Goal: Transaction & Acquisition: Purchase product/service

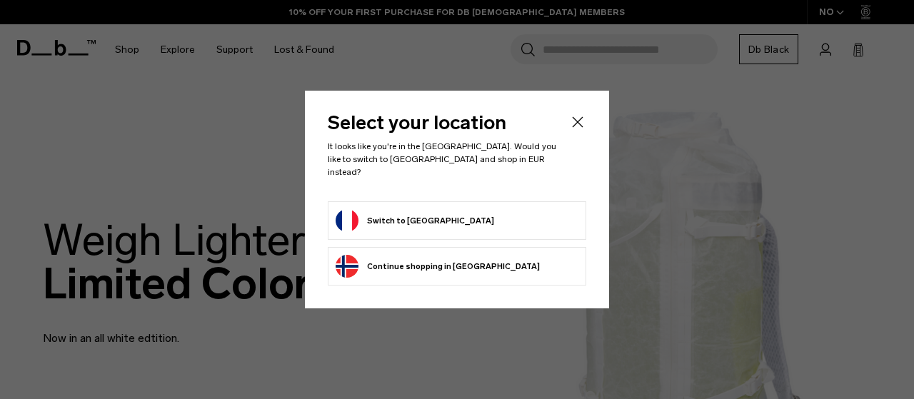
click at [466, 215] on form "Switch to [GEOGRAPHIC_DATA]" at bounding box center [457, 220] width 243 height 23
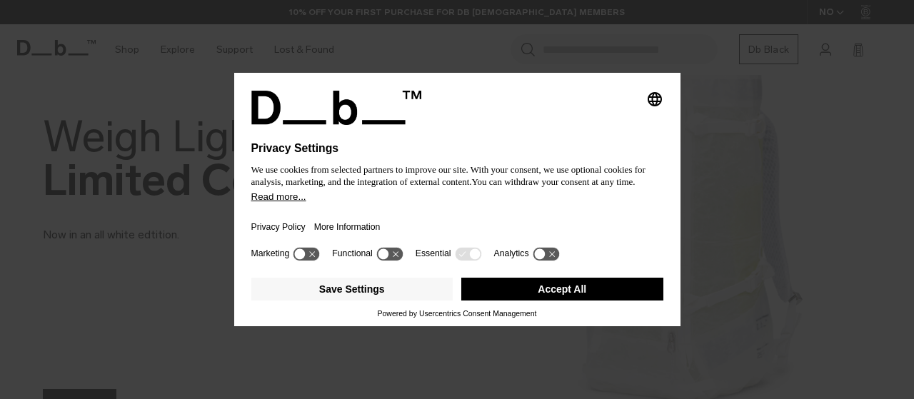
click at [516, 295] on button "Accept All" at bounding box center [562, 289] width 202 height 23
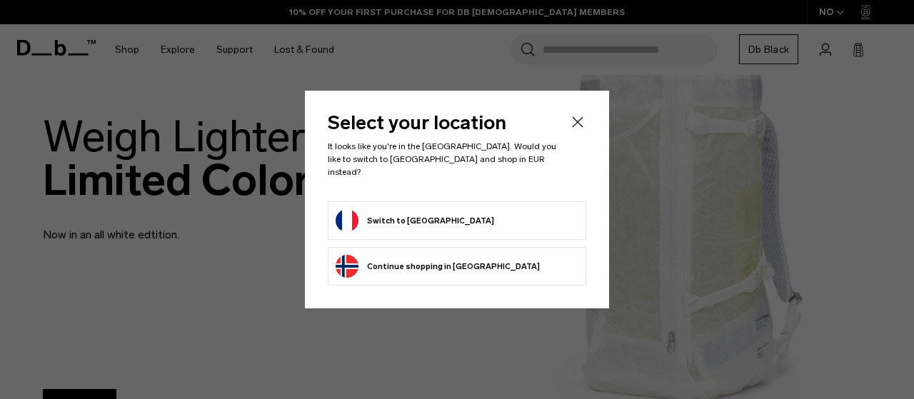
click at [515, 209] on form "Switch to France" at bounding box center [457, 220] width 243 height 23
click at [400, 211] on button "Switch to France" at bounding box center [415, 220] width 159 height 23
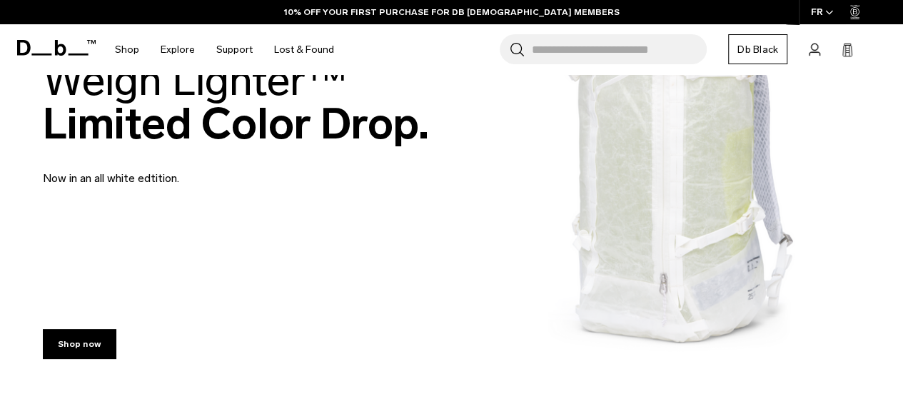
click at [80, 352] on link "Shop now" at bounding box center [80, 344] width 74 height 30
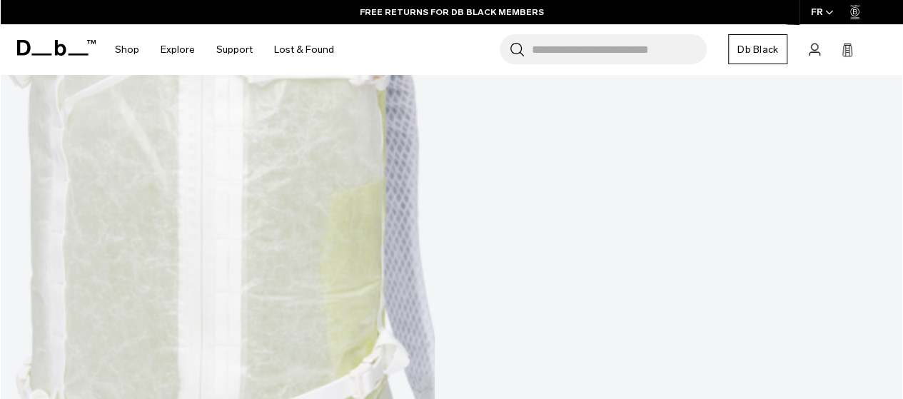
scroll to position [765, 0]
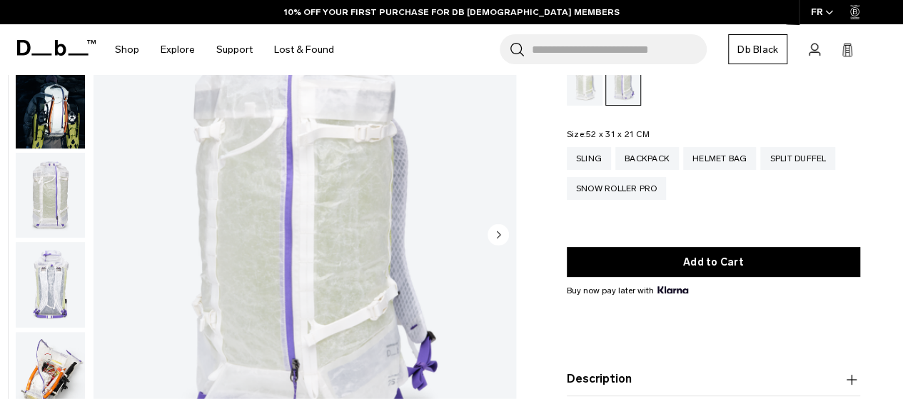
scroll to position [124, 0]
click at [496, 240] on circle "Next slide" at bounding box center [498, 234] width 21 height 21
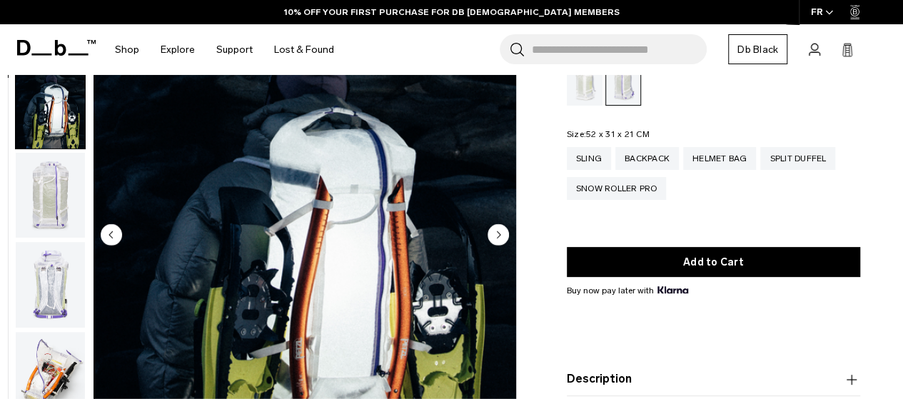
scroll to position [0, 0]
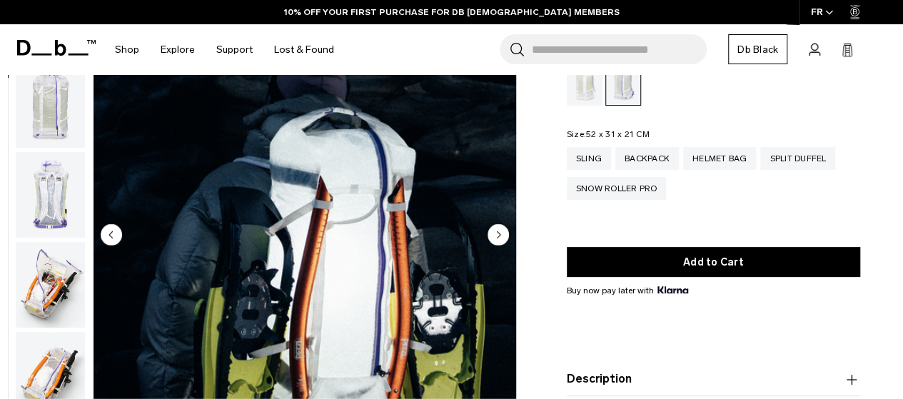
click at [496, 240] on circle "Next slide" at bounding box center [498, 234] width 21 height 21
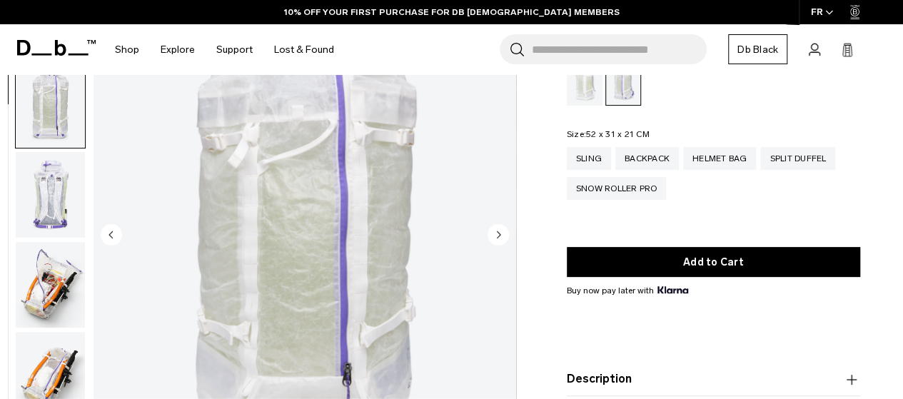
scroll to position [180, 0]
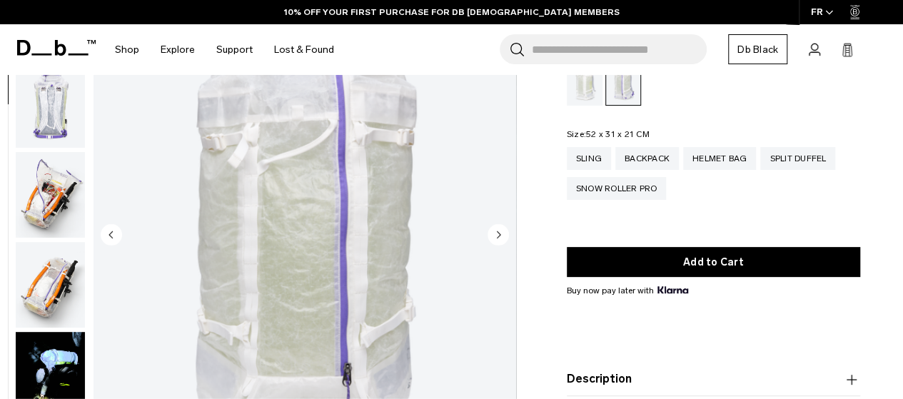
click at [496, 240] on circle "Next slide" at bounding box center [498, 234] width 21 height 21
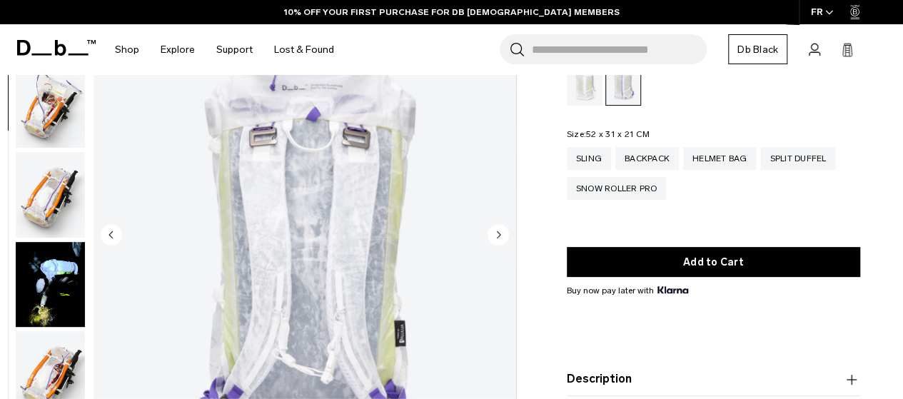
click at [496, 240] on circle "Next slide" at bounding box center [498, 234] width 21 height 21
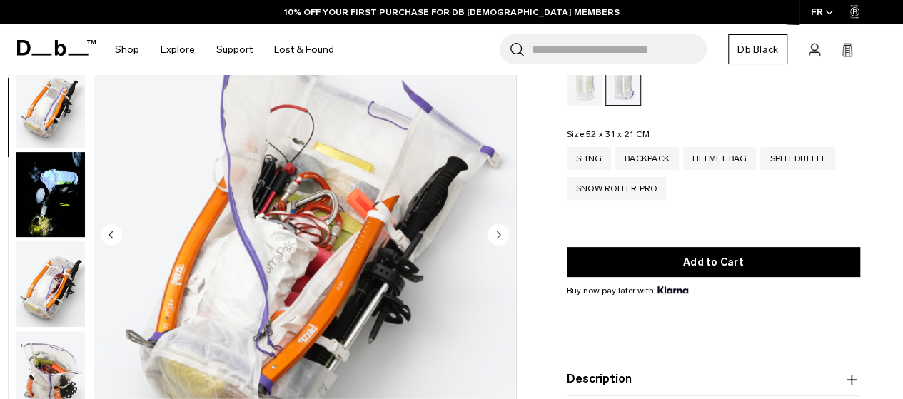
click at [496, 240] on circle "Next slide" at bounding box center [498, 234] width 21 height 21
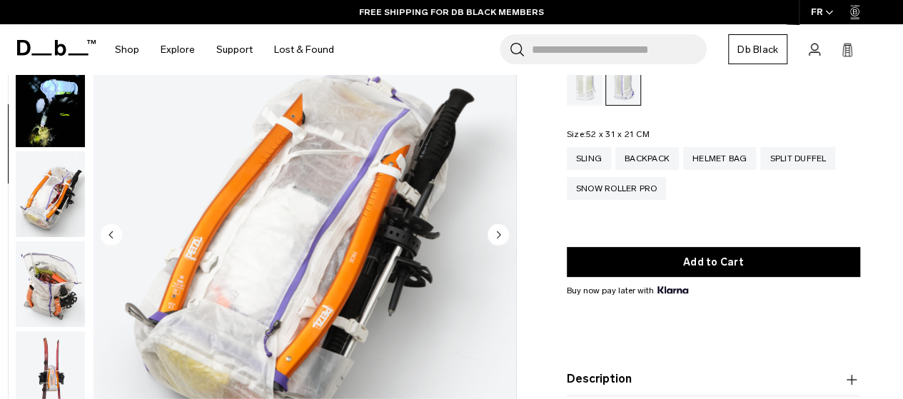
click at [496, 240] on circle "Next slide" at bounding box center [498, 234] width 21 height 21
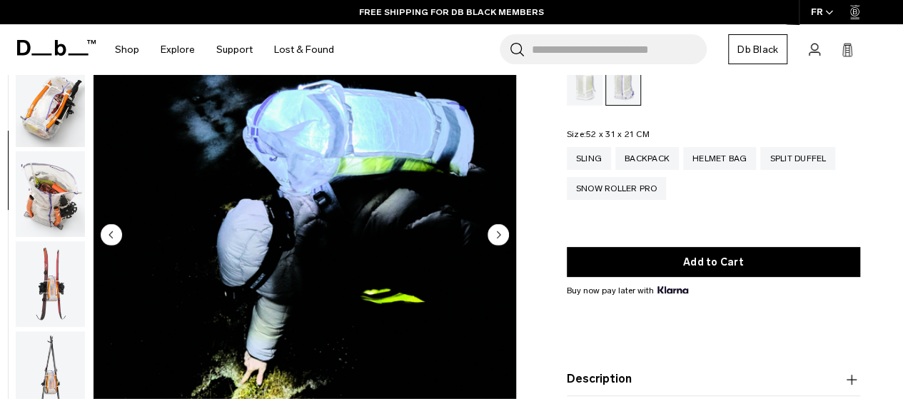
click at [496, 240] on circle "Next slide" at bounding box center [498, 234] width 21 height 21
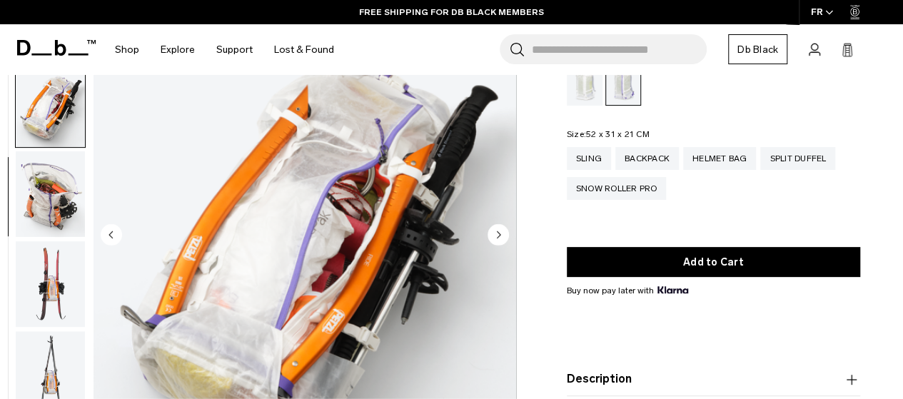
scroll to position [630, 0]
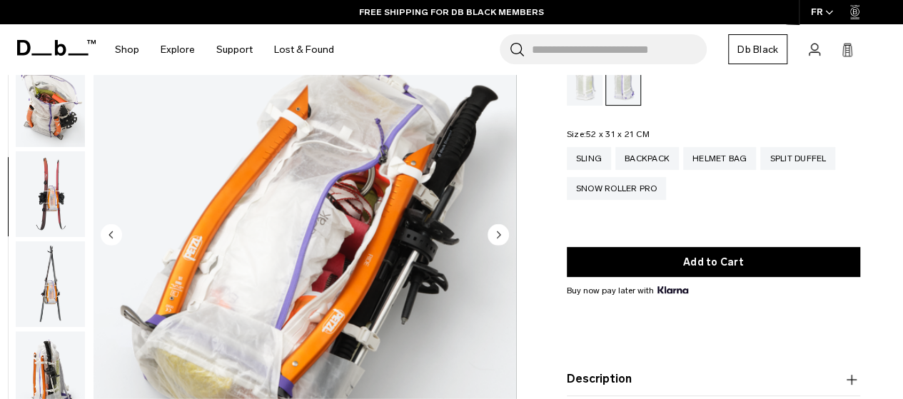
click at [496, 240] on circle "Next slide" at bounding box center [498, 234] width 21 height 21
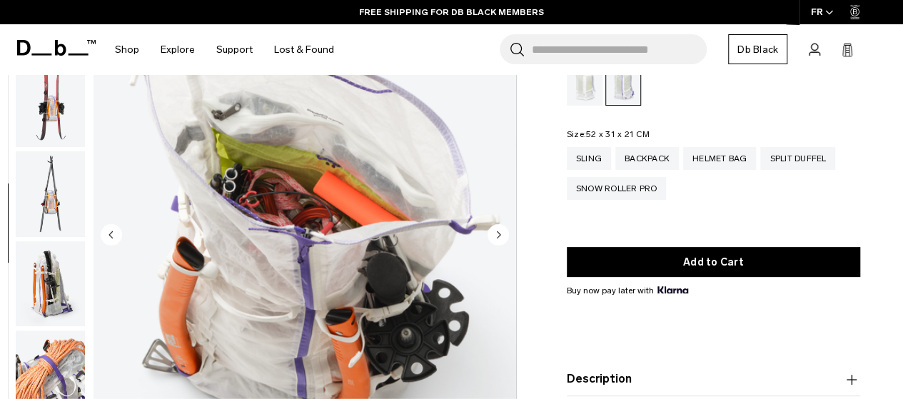
click at [496, 240] on circle "Next slide" at bounding box center [498, 234] width 21 height 21
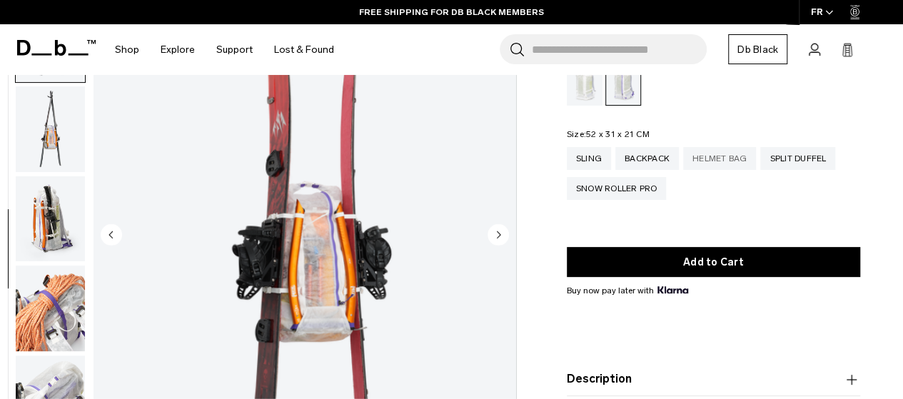
scroll to position [810, 0]
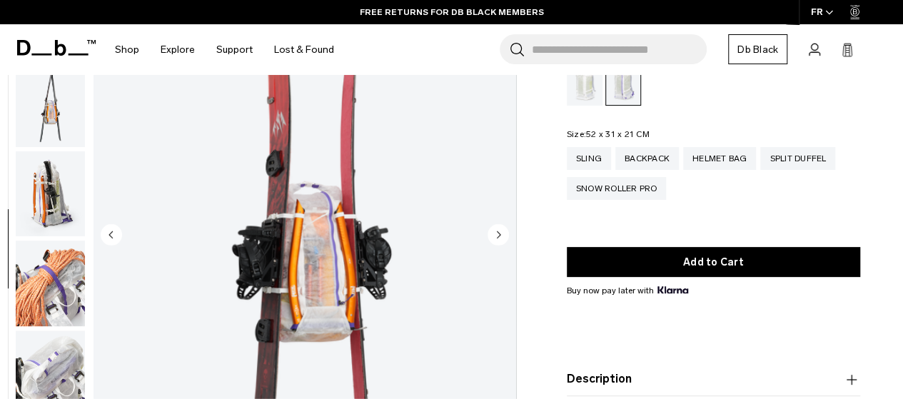
click at [498, 232] on circle "Next slide" at bounding box center [498, 234] width 21 height 21
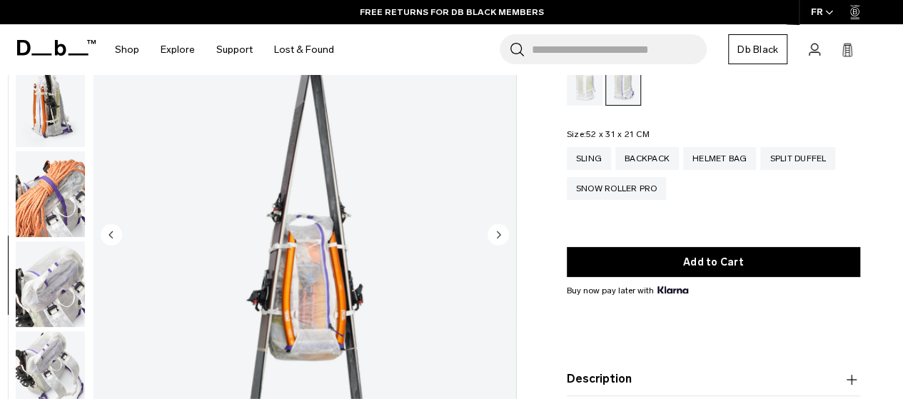
click at [498, 232] on circle "Next slide" at bounding box center [498, 234] width 21 height 21
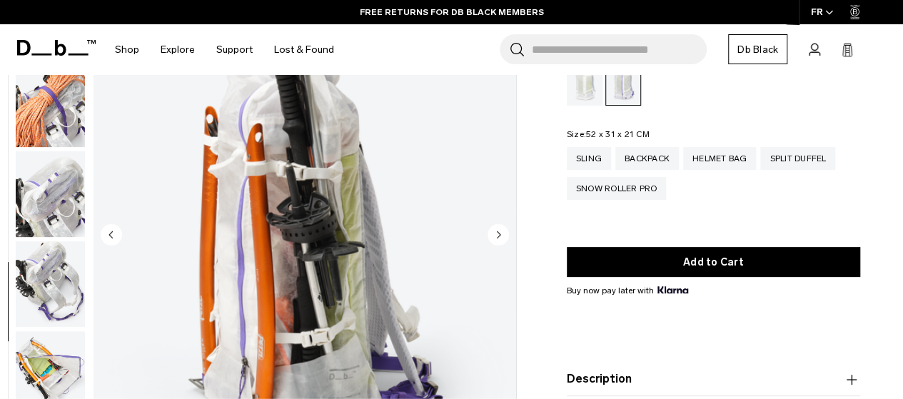
click at [498, 232] on circle "Next slide" at bounding box center [498, 234] width 21 height 21
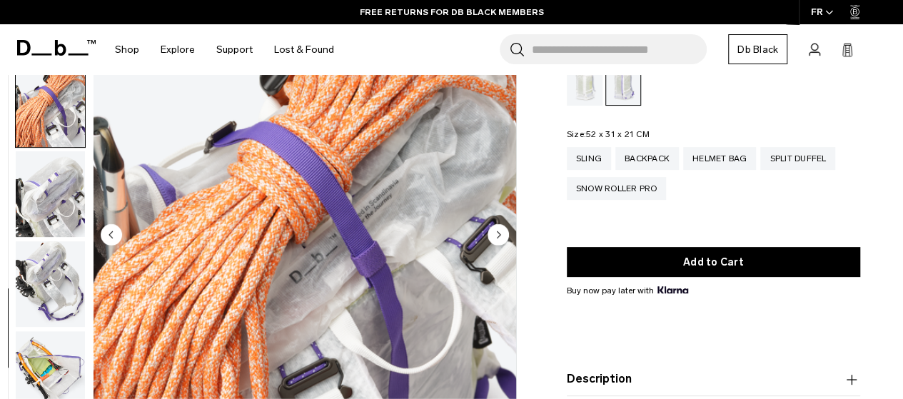
scroll to position [1079, 0]
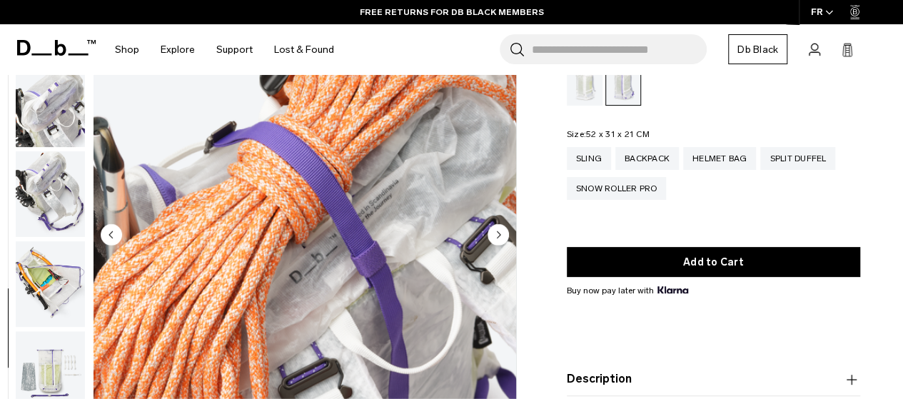
click at [498, 232] on circle "Next slide" at bounding box center [498, 234] width 21 height 21
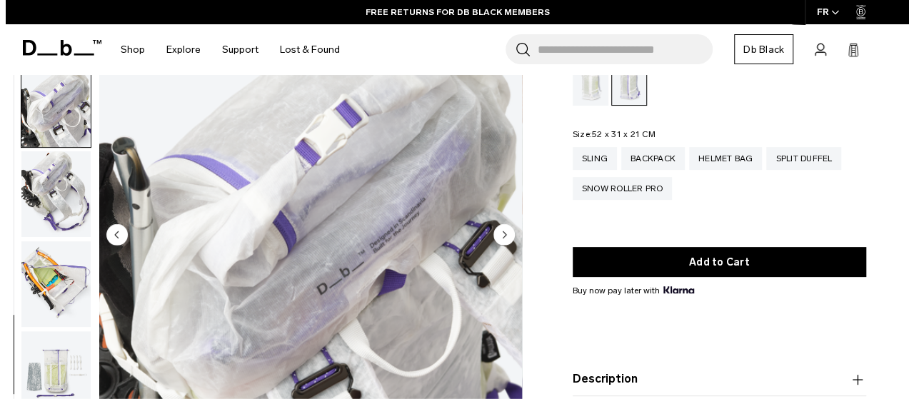
scroll to position [1088, 0]
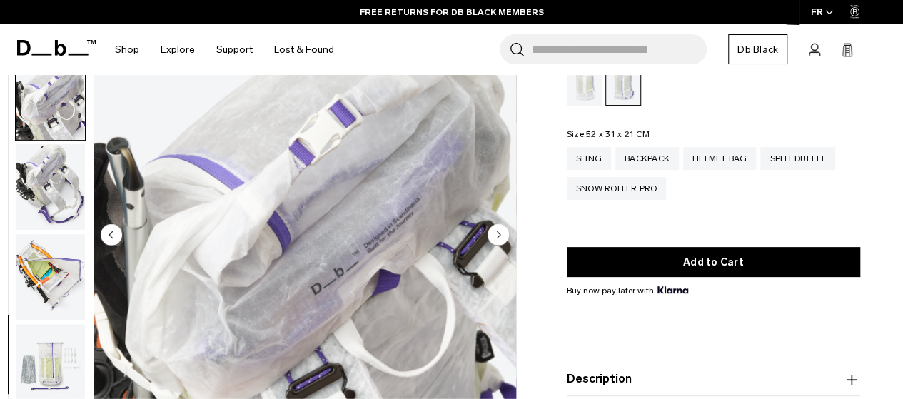
click at [498, 232] on circle "Next slide" at bounding box center [498, 234] width 21 height 21
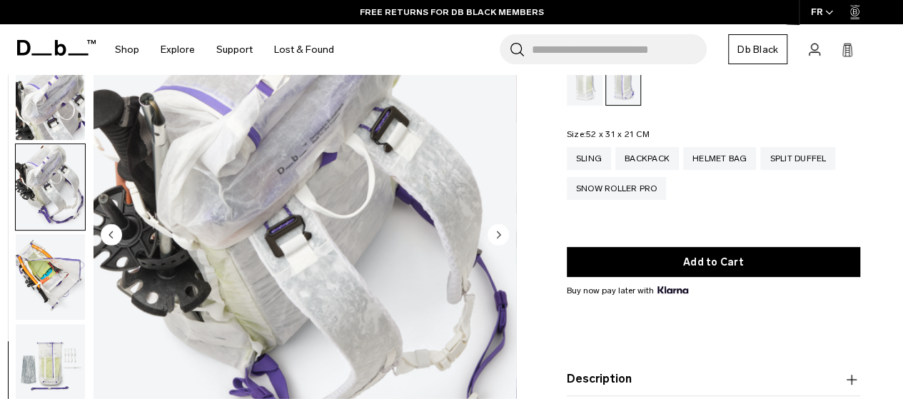
click at [498, 232] on circle "Next slide" at bounding box center [498, 234] width 21 height 21
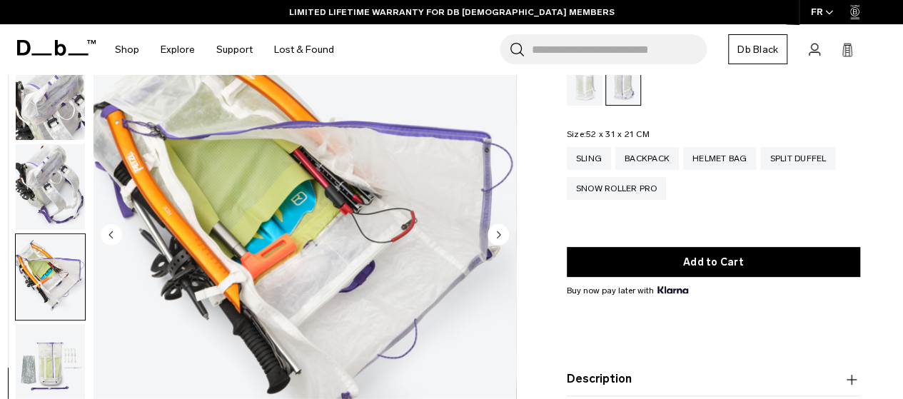
click at [498, 232] on circle "Next slide" at bounding box center [498, 234] width 21 height 21
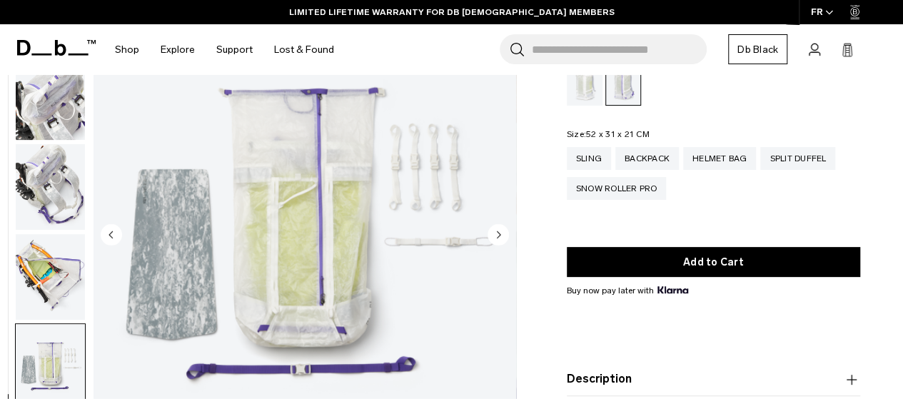
click at [498, 232] on circle "Next slide" at bounding box center [498, 234] width 21 height 21
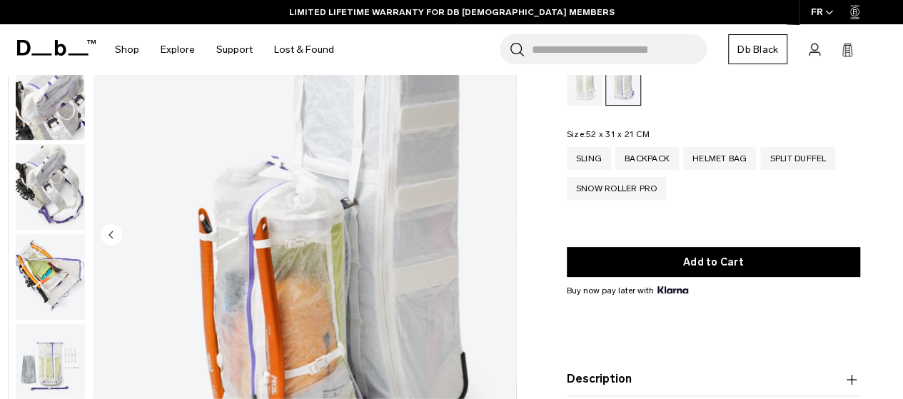
click at [498, 232] on img "18 / 18" at bounding box center [305, 236] width 423 height 528
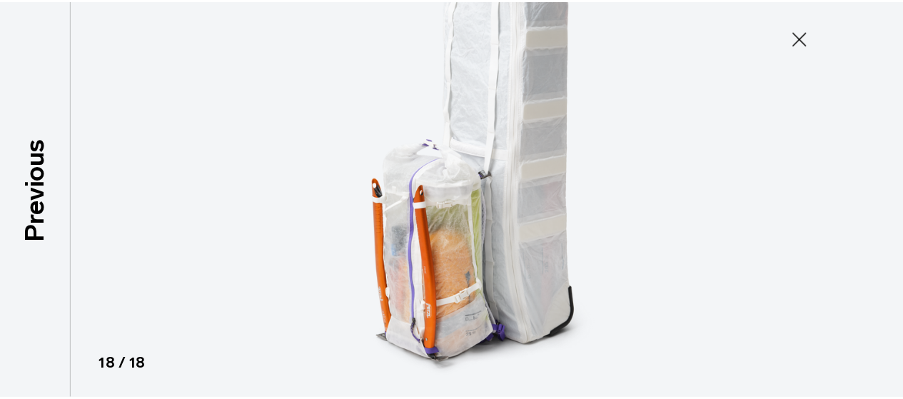
scroll to position [1081, 0]
type button "Close"
click at [808, 36] on icon at bounding box center [809, 37] width 23 height 23
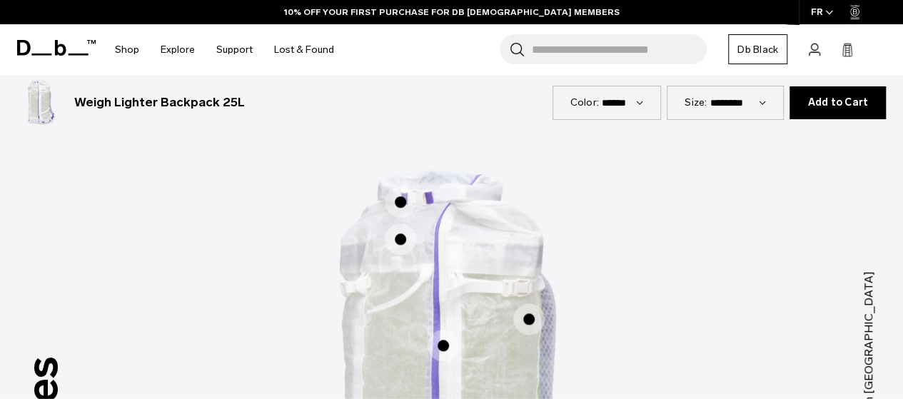
scroll to position [587, 0]
click at [397, 246] on span "1 / 3" at bounding box center [400, 239] width 31 height 31
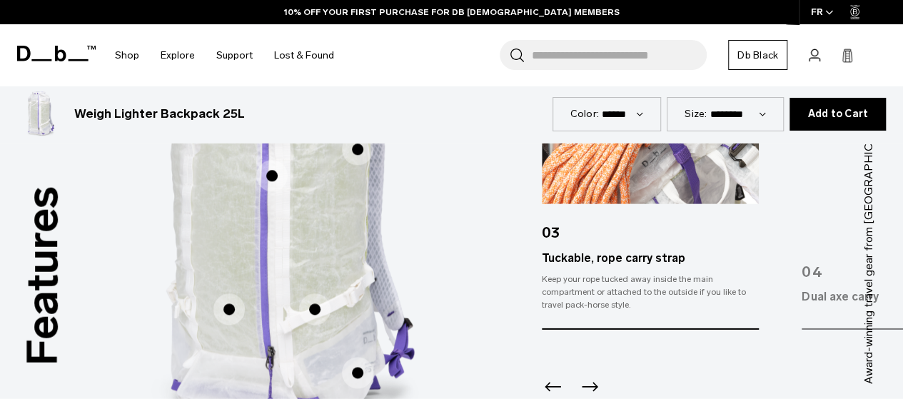
scroll to position [758, 0]
click at [318, 313] on span "1 / 3" at bounding box center [314, 308] width 31 height 31
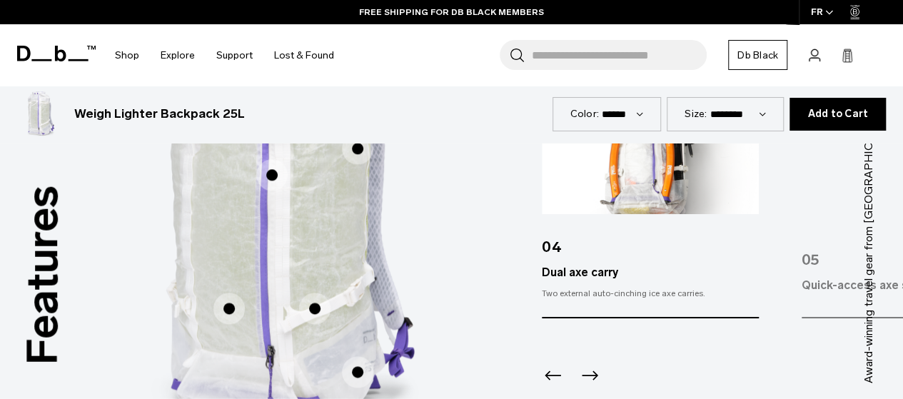
click at [240, 318] on span "1 / 3" at bounding box center [229, 308] width 31 height 31
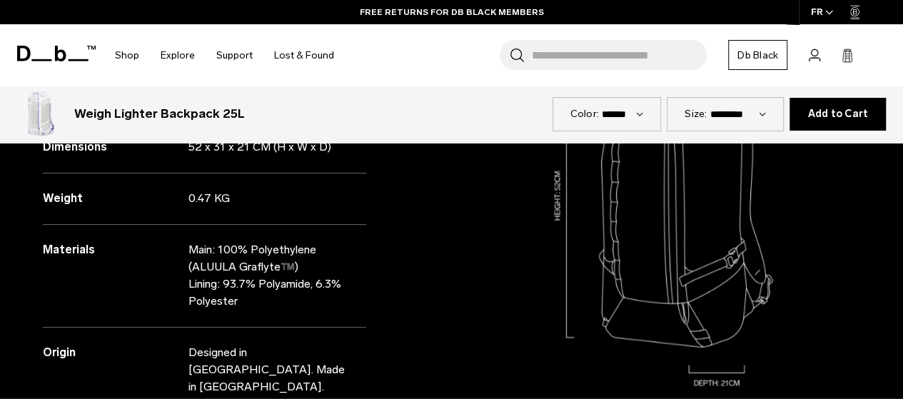
scroll to position [1409, 0]
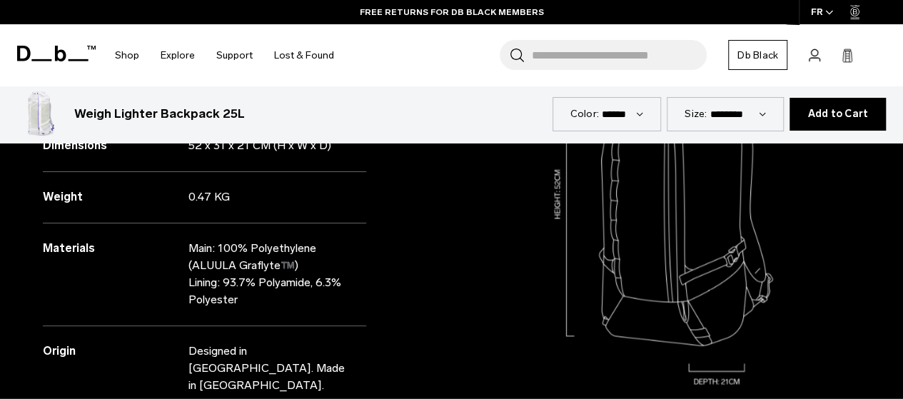
drag, startPoint x: 191, startPoint y: 259, endPoint x: 287, endPoint y: 269, distance: 96.2
click at [287, 269] on p "Main: 100% Polyethylene (ALUULA Graflyte™️) Lining: 93.7% Polyamide, 6.3% Polye…" at bounding box center [269, 274] width 161 height 69
copy p "ALUULA Graflyte™️"
click at [428, 219] on div "Specifications Volume 25 Litres Dimensions 52 x 31 x 21 CM (H x W x D) Weight" at bounding box center [226, 195] width 452 height 536
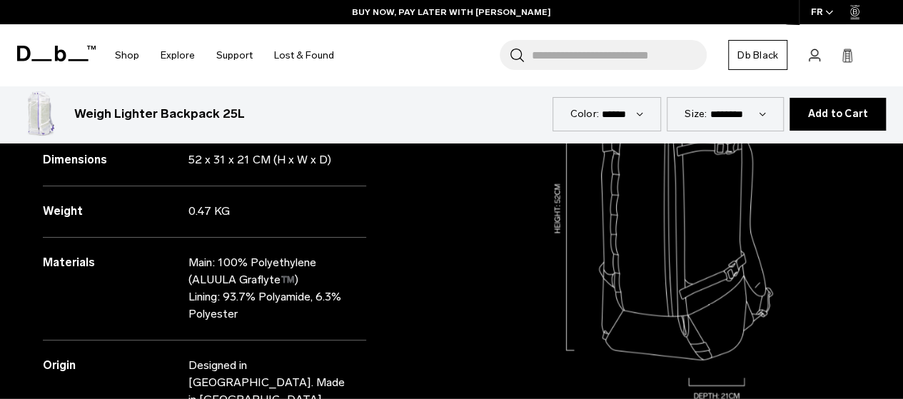
scroll to position [1395, 0]
